Goal: Navigation & Orientation: Find specific page/section

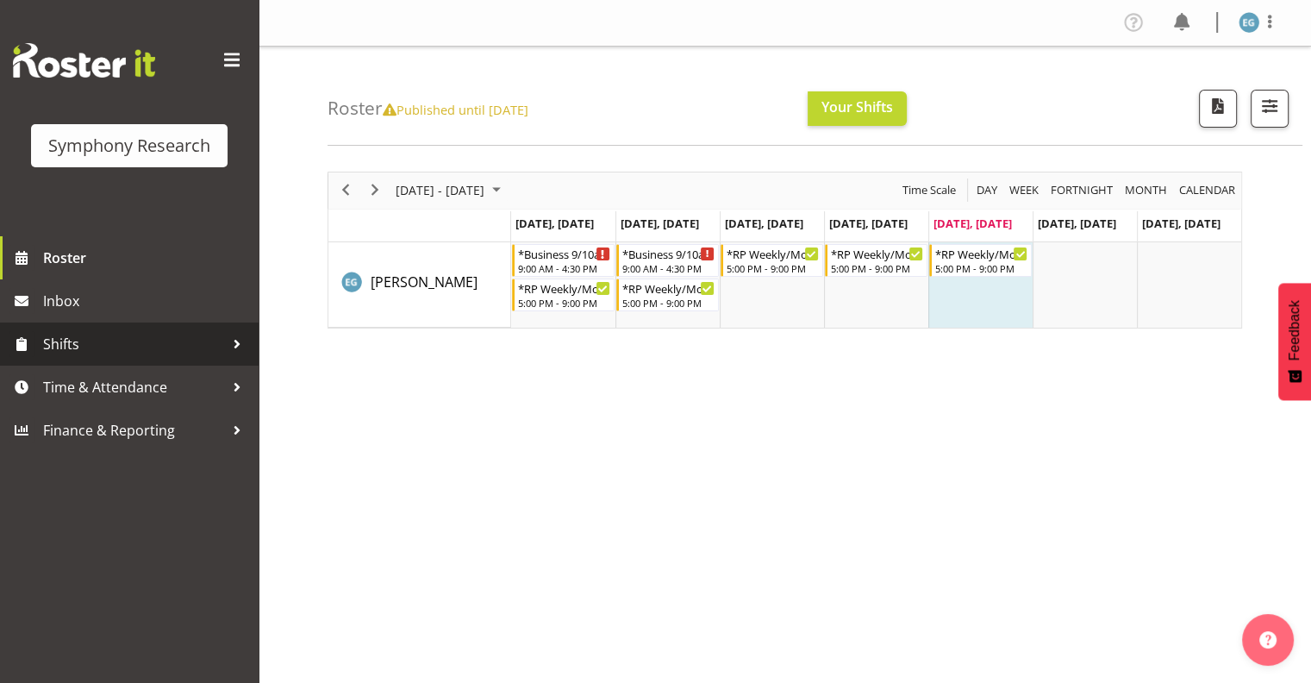
click at [62, 341] on span "Shifts" at bounding box center [133, 344] width 181 height 26
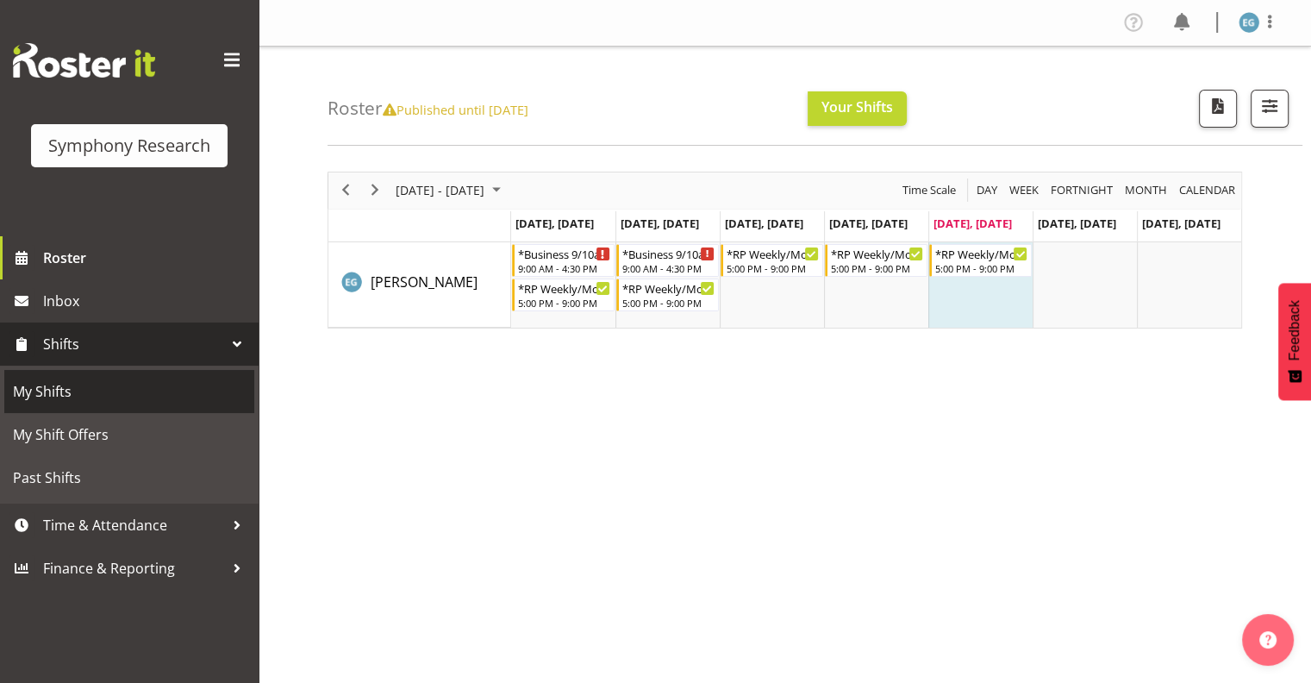
click at [54, 389] on span "My Shifts" at bounding box center [129, 391] width 233 height 26
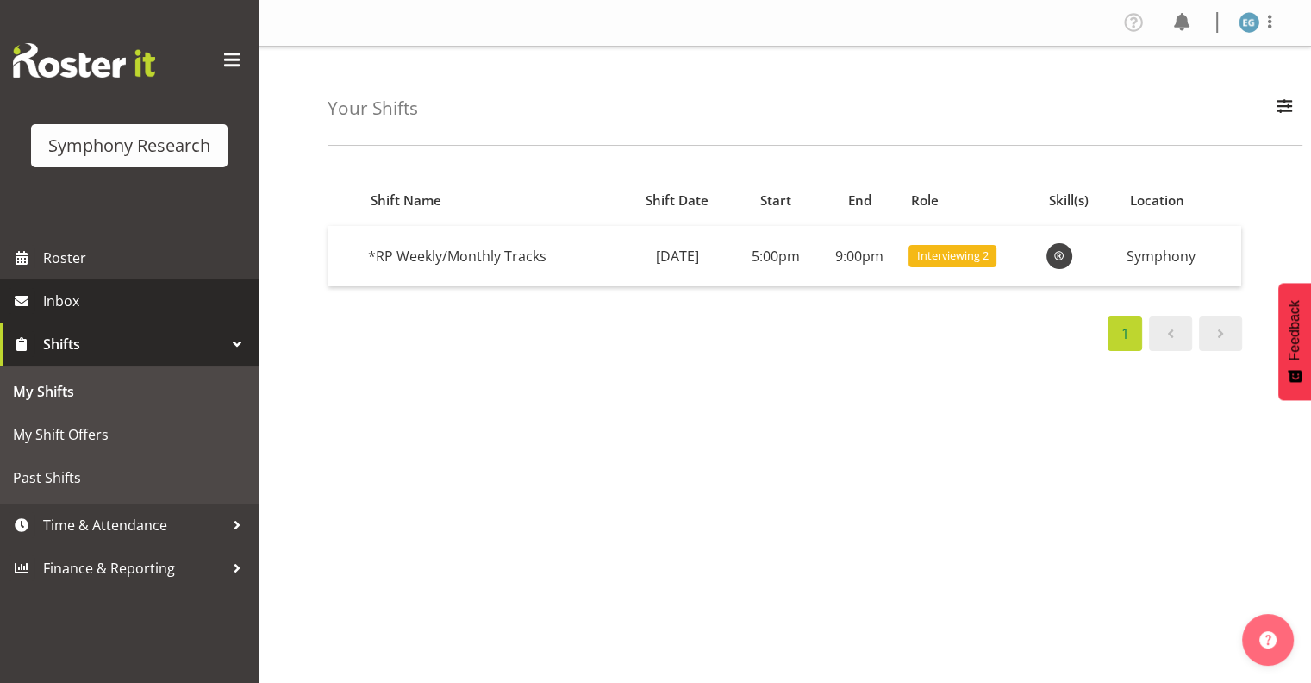
click at [65, 297] on span "Inbox" at bounding box center [146, 301] width 207 height 26
click at [64, 298] on span "Inbox" at bounding box center [146, 301] width 207 height 26
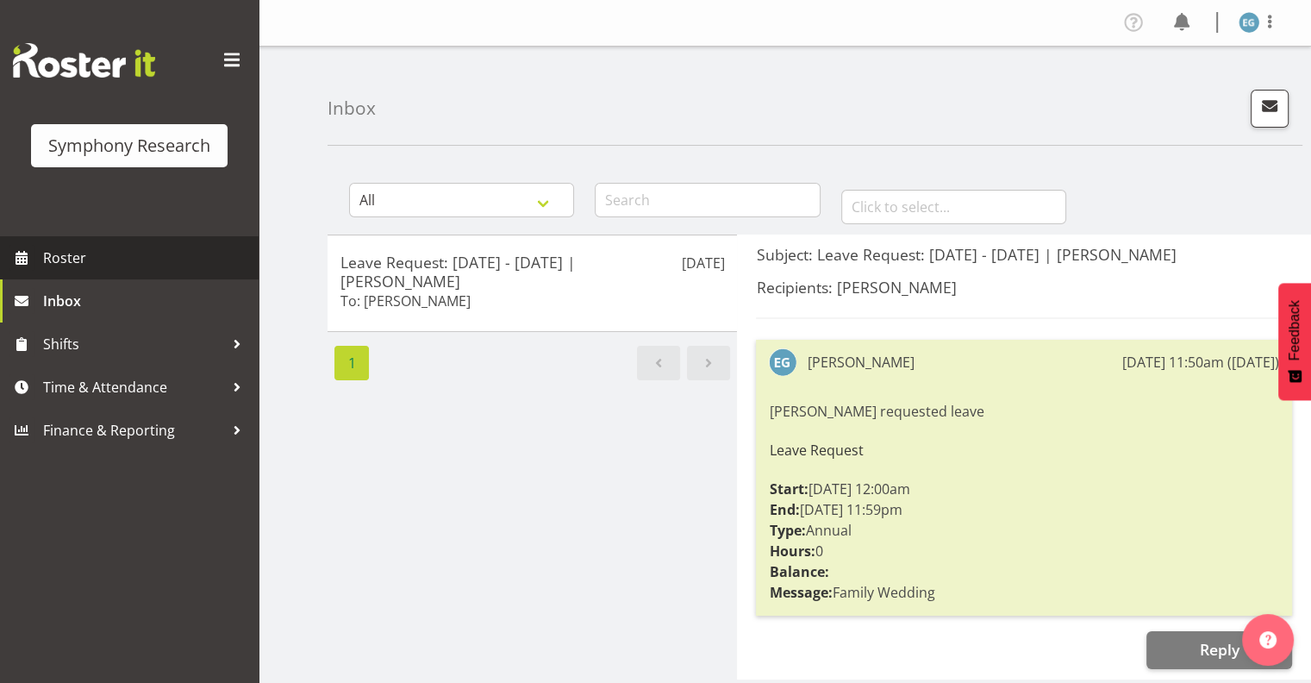
click at [67, 252] on span "Roster" at bounding box center [146, 258] width 207 height 26
